Goal: Transaction & Acquisition: Purchase product/service

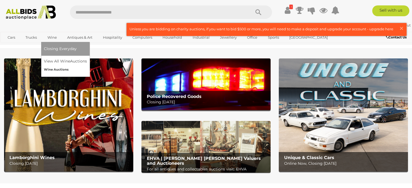
click at [55, 69] on link "Wine Auctions" at bounding box center [65, 70] width 43 height 8
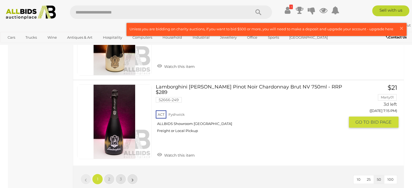
scroll to position [4239, 0]
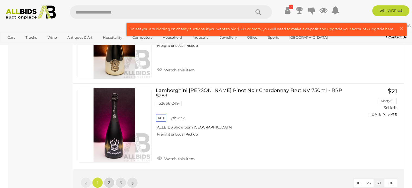
click at [107, 177] on link "2" at bounding box center [109, 182] width 11 height 11
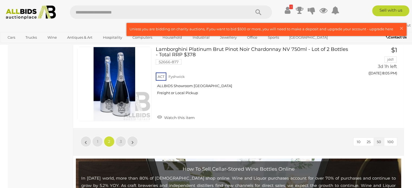
scroll to position [4274, 0]
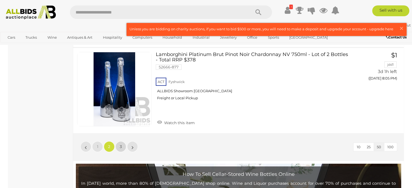
click at [121, 144] on span "3" at bounding box center [121, 146] width 2 height 5
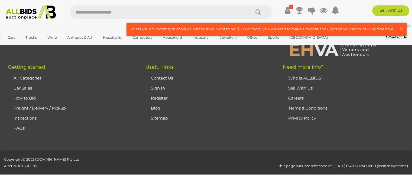
scroll to position [85, 0]
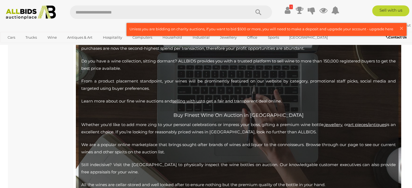
scroll to position [1685, 0]
